Goal: Transaction & Acquisition: Purchase product/service

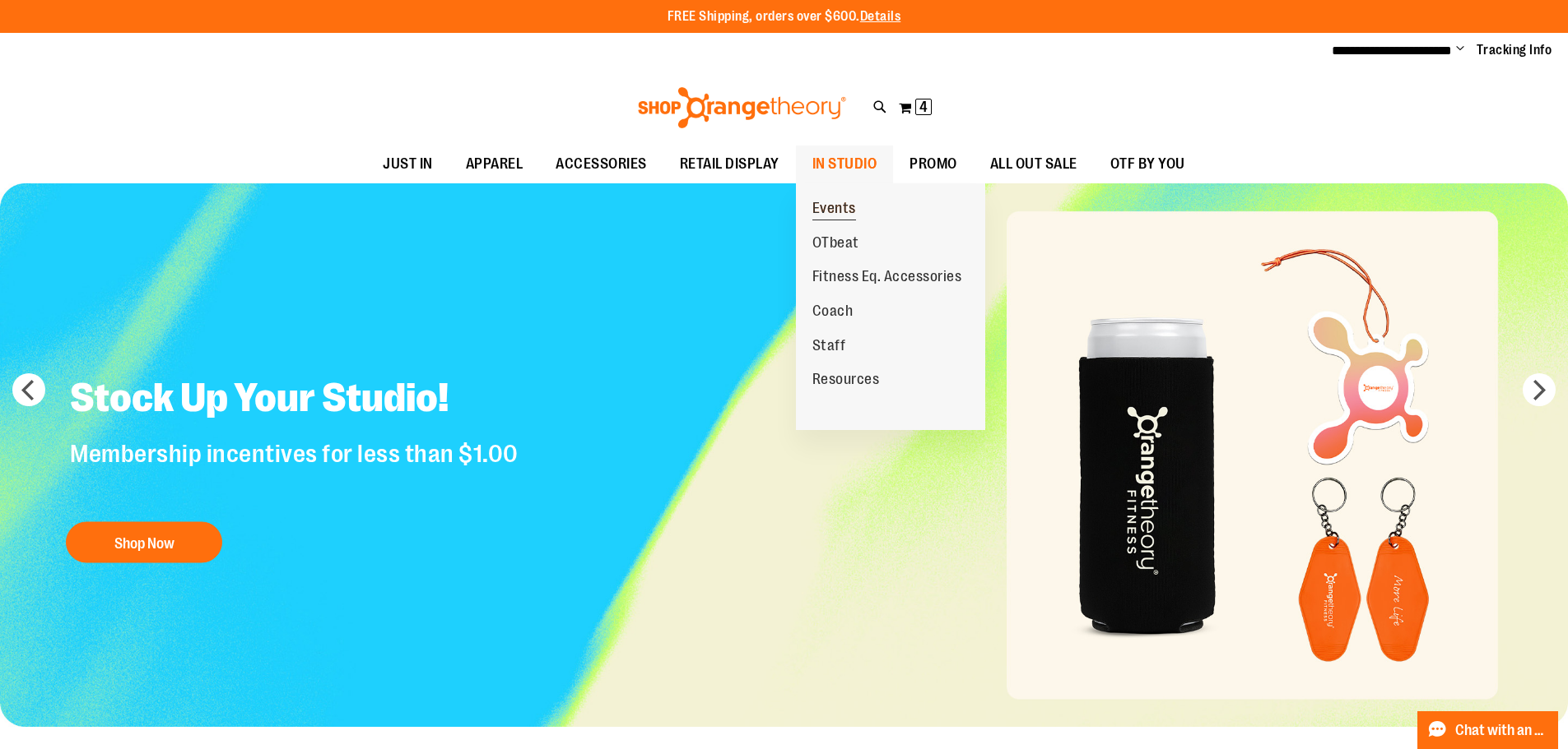
click at [830, 217] on span "Events" at bounding box center [833, 210] width 43 height 20
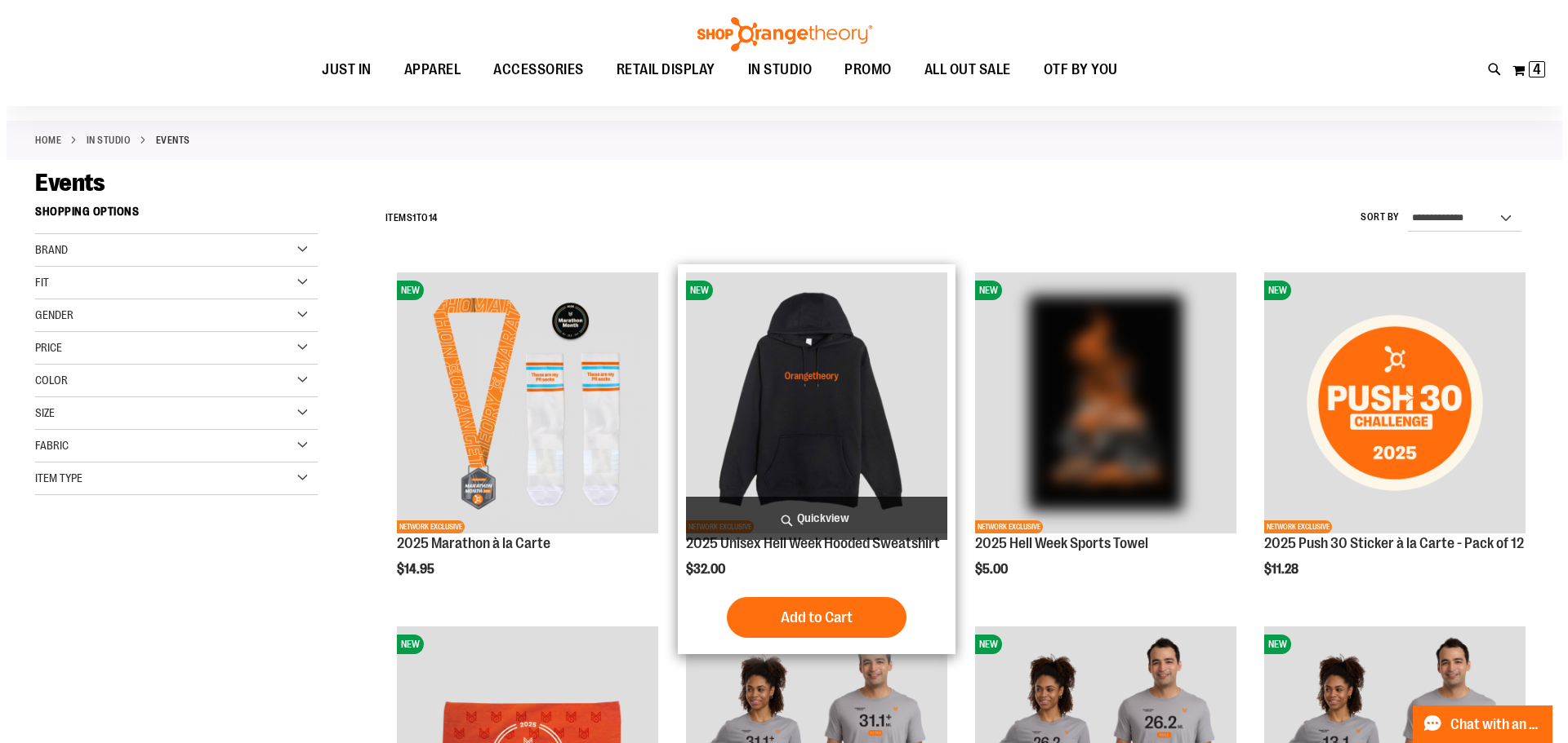
scroll to position [162, 0]
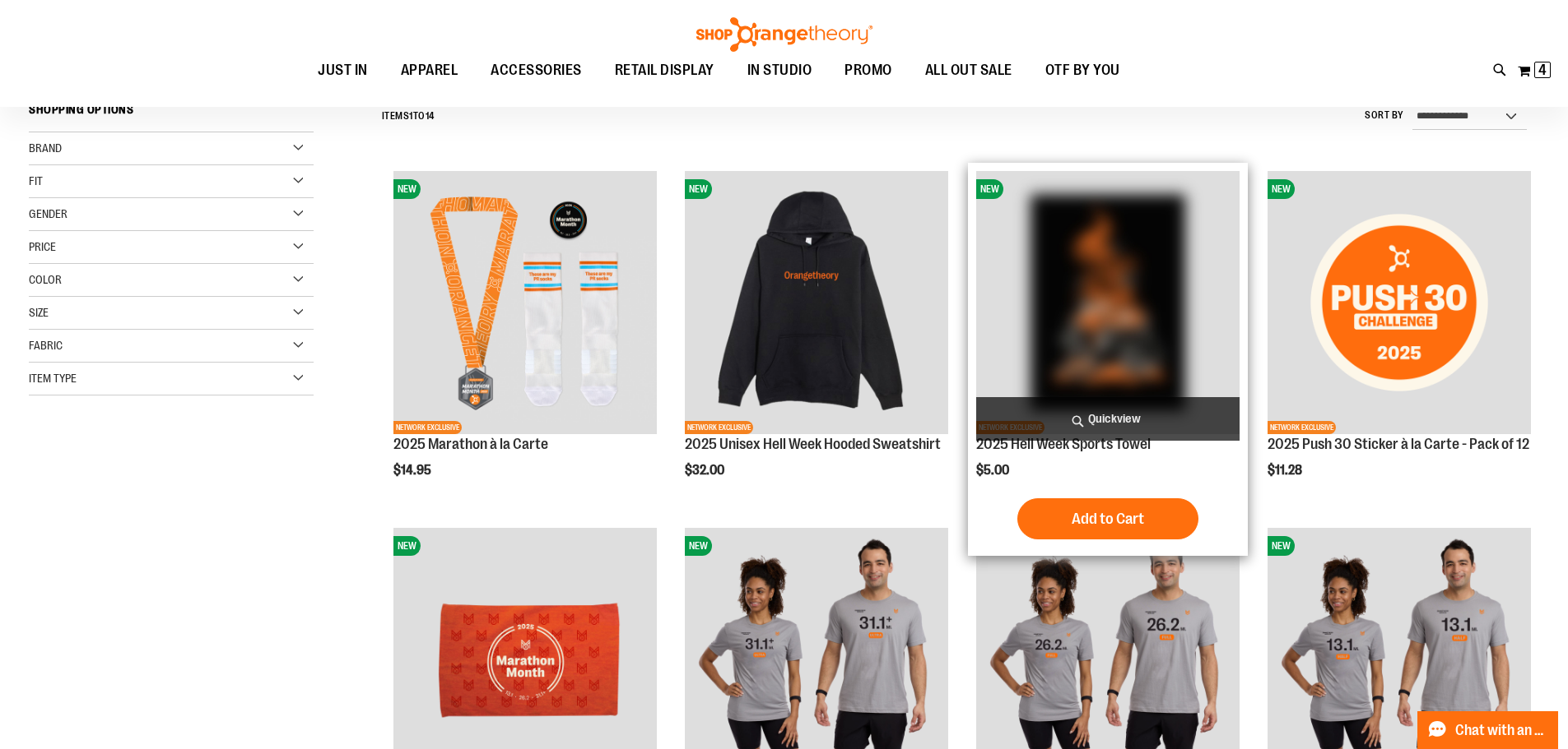
type input "**********"
click at [1099, 415] on span "Quickview" at bounding box center [1108, 419] width 263 height 43
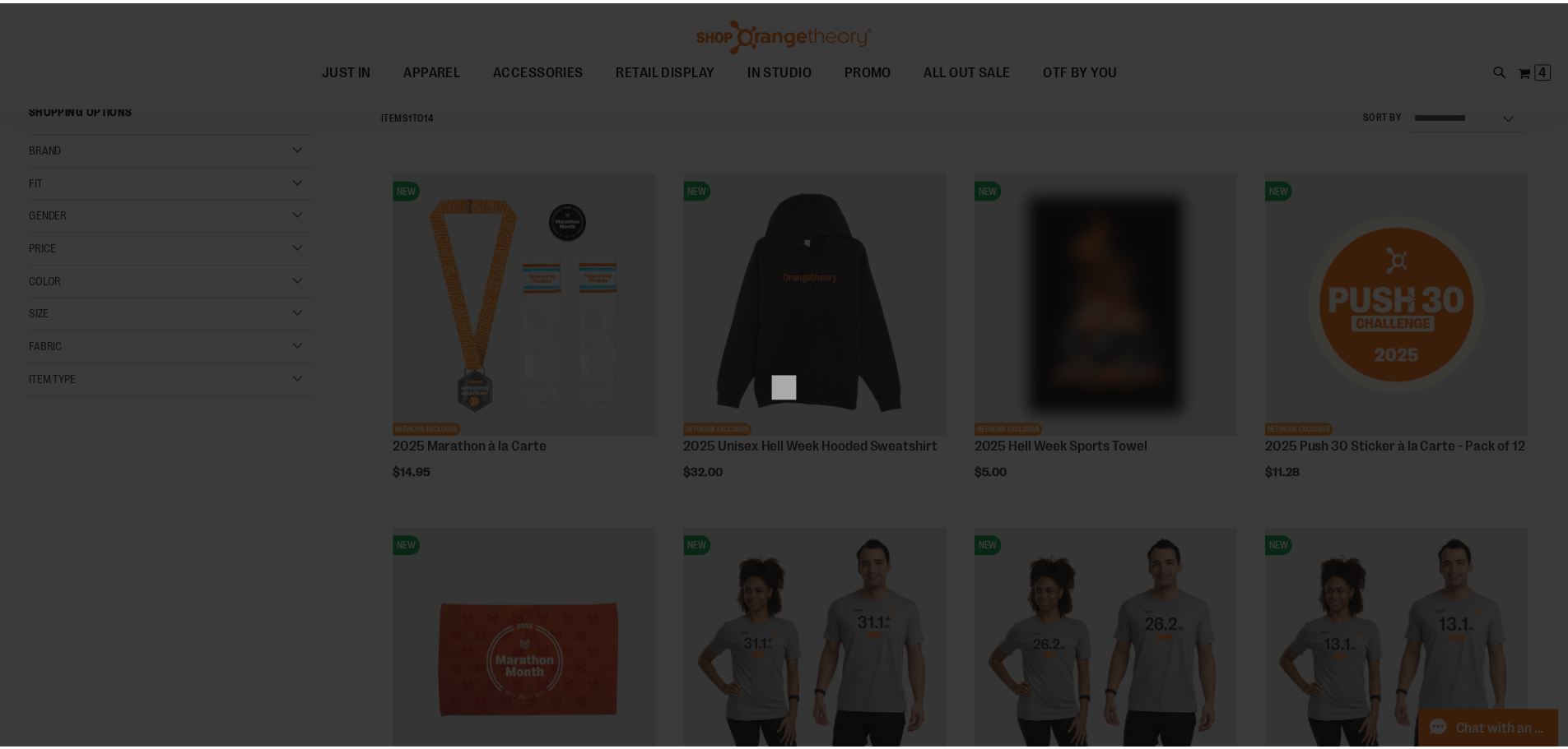
scroll to position [0, 0]
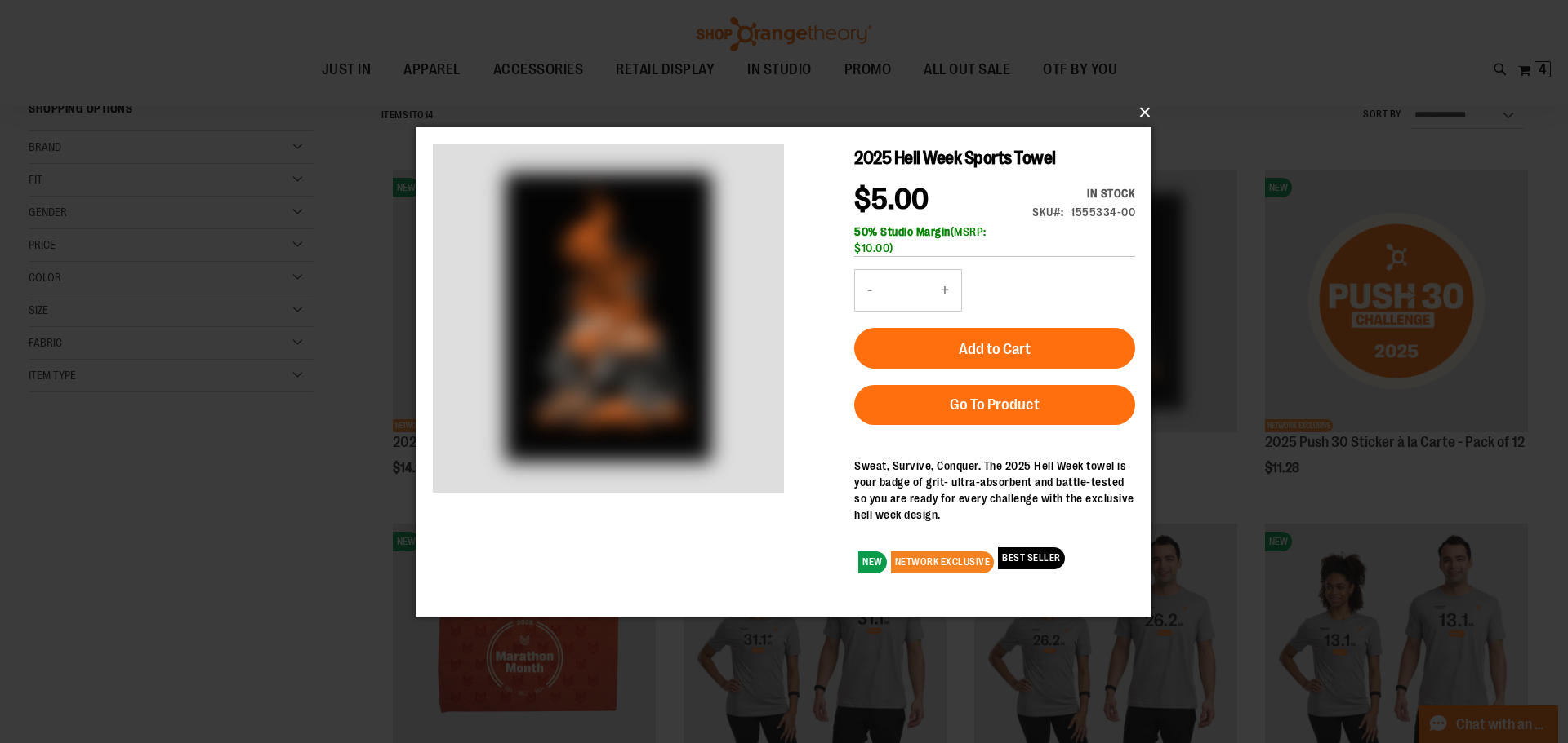
click at [1148, 112] on button "×" at bounding box center [788, 112] width 735 height 36
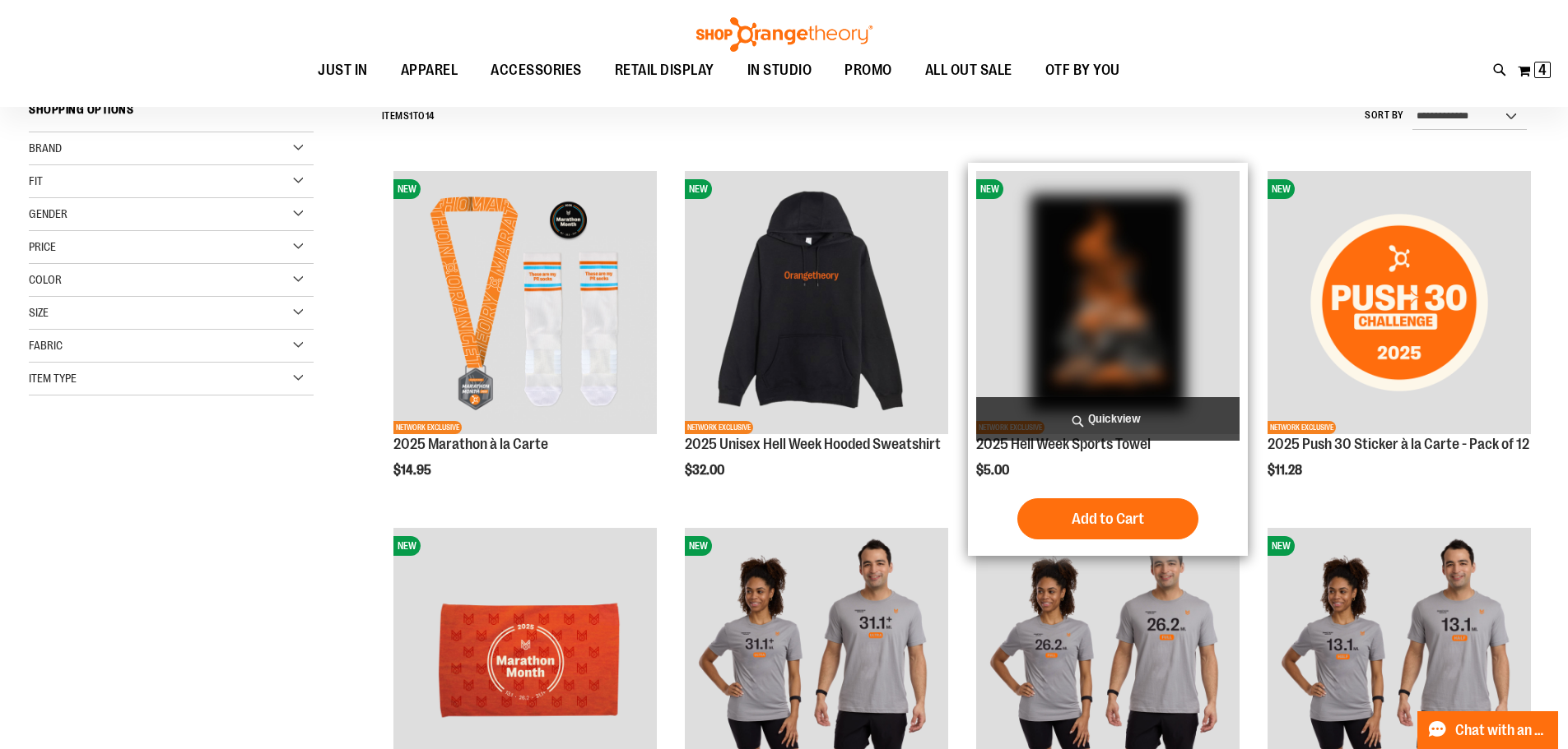
click at [1125, 281] on img "product" at bounding box center [1108, 303] width 263 height 263
